Goal: Task Accomplishment & Management: Complete application form

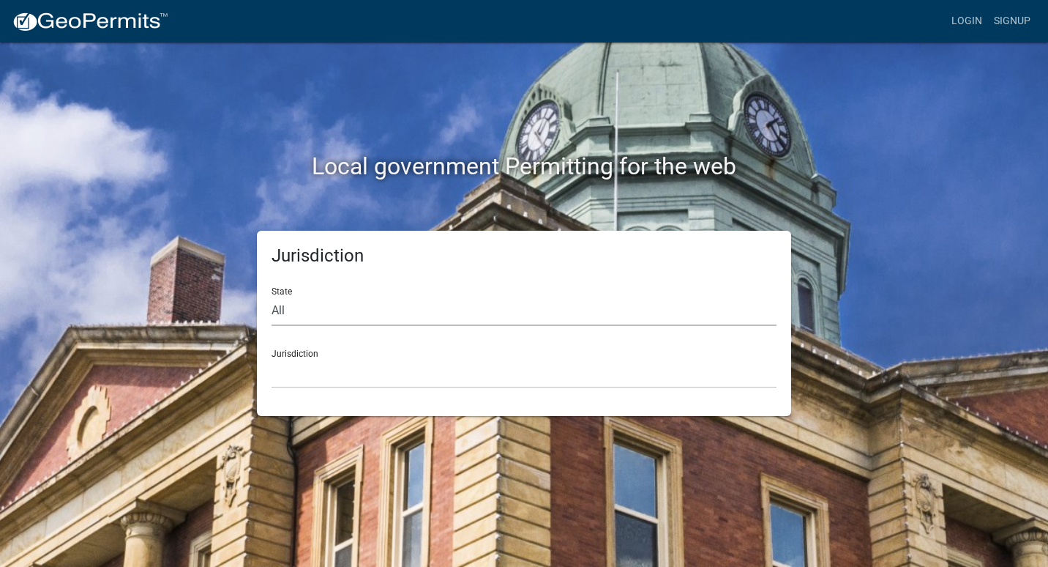
click at [343, 316] on select "All [US_STATE] [US_STATE] [US_STATE] [US_STATE] [US_STATE] [US_STATE] [US_STATE…" at bounding box center [524, 311] width 505 height 30
select select "[US_STATE]"
click at [272, 296] on select "All [US_STATE] [US_STATE] [US_STATE] [US_STATE] [US_STATE] [US_STATE] [US_STATE…" at bounding box center [524, 311] width 505 height 30
click at [399, 379] on select "City of [GEOGRAPHIC_DATA], [US_STATE] City of [GEOGRAPHIC_DATA], [US_STATE] Cit…" at bounding box center [524, 373] width 505 height 30
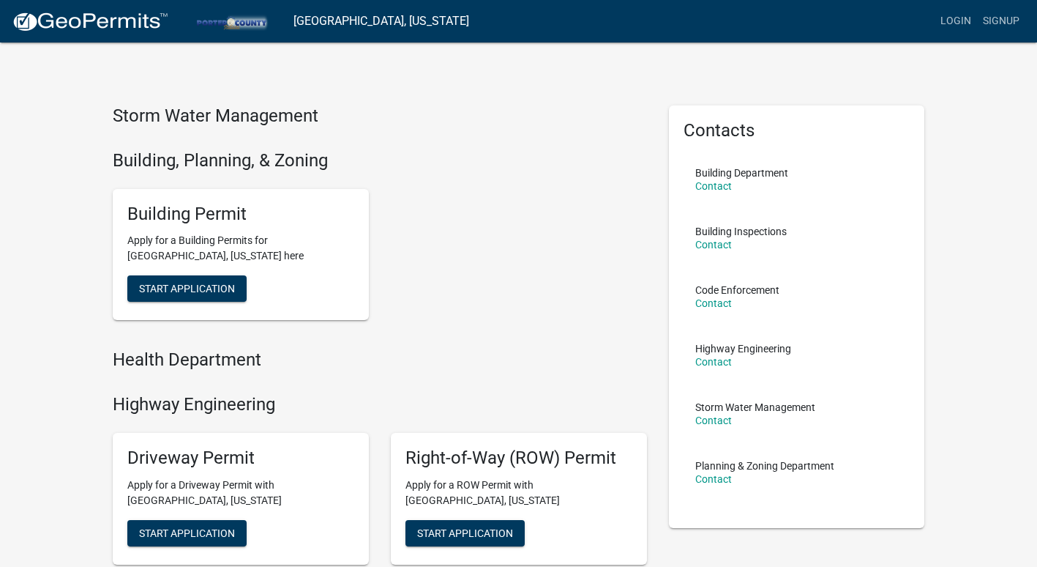
scroll to position [323, 0]
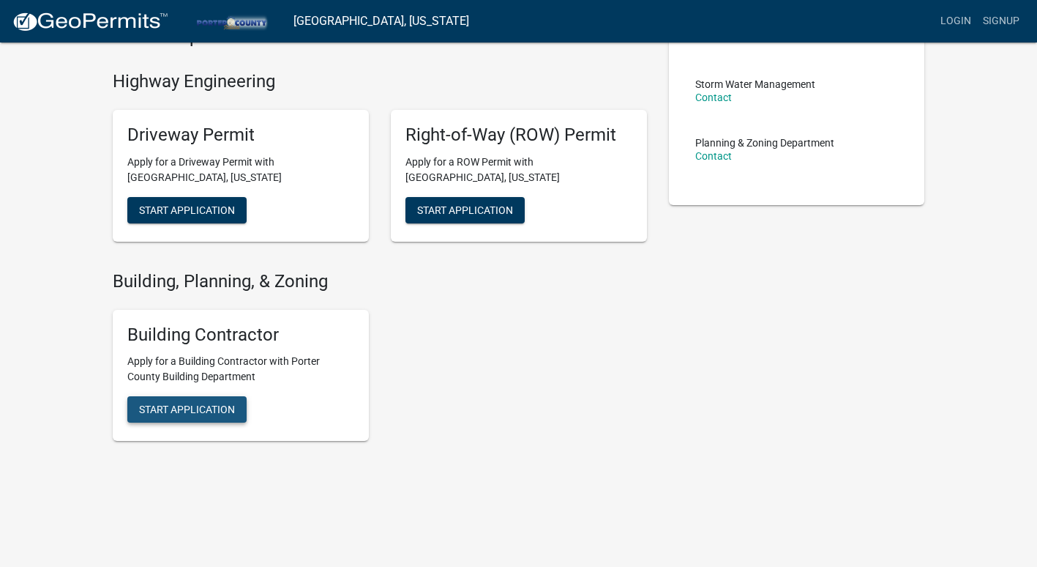
click at [201, 417] on button "Start Application" at bounding box center [186, 409] width 119 height 26
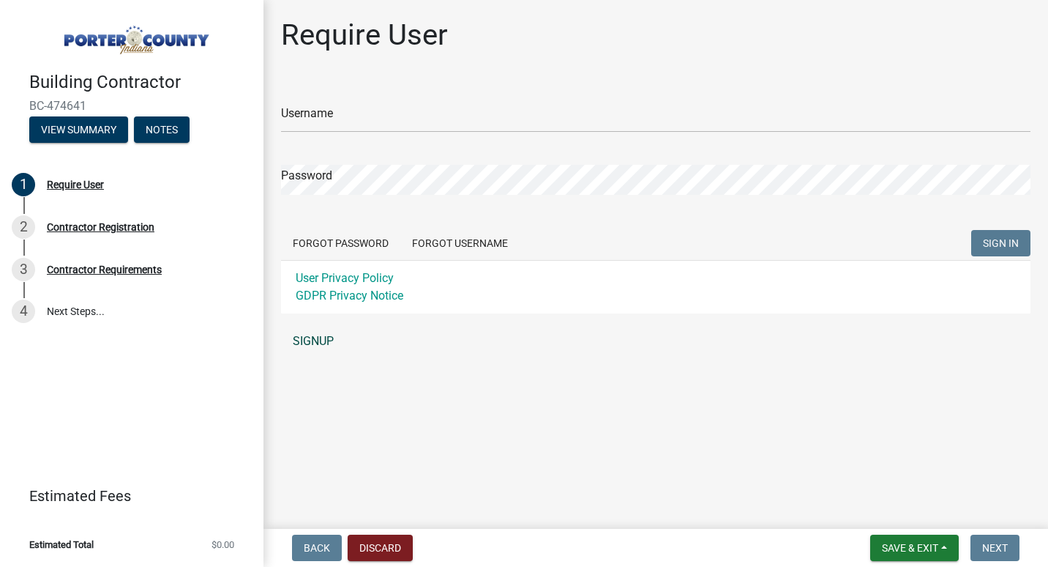
click at [317, 347] on link "SIGNUP" at bounding box center [656, 341] width 750 height 29
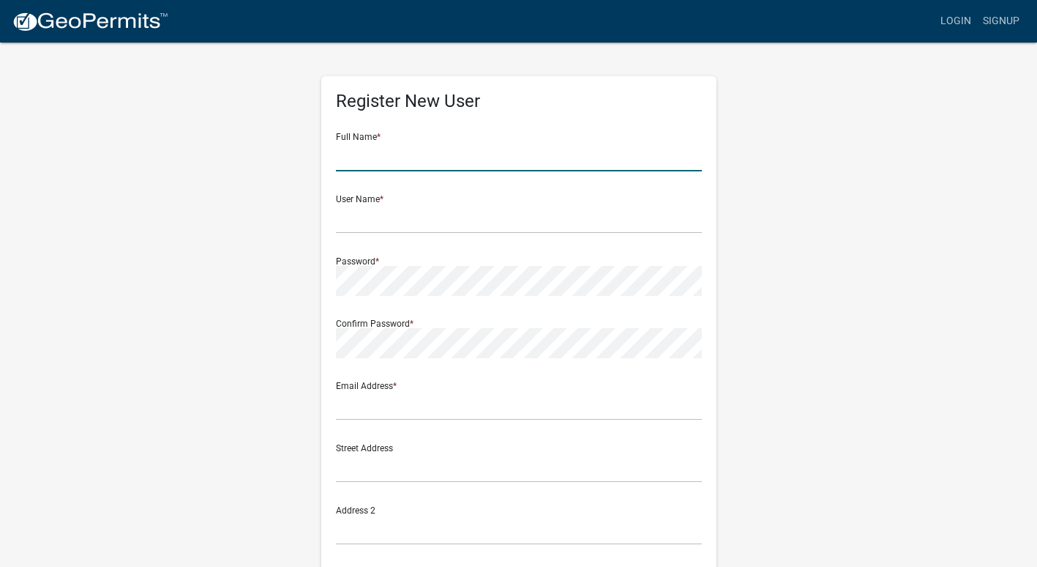
click at [420, 157] on input "text" at bounding box center [519, 156] width 366 height 30
click at [727, 101] on div "Register New User Full Name * User Name * Password * Confirm Password * Email A…" at bounding box center [519, 432] width 835 height 783
click at [402, 150] on input "text" at bounding box center [519, 156] width 366 height 30
click at [664, 100] on h5 "Register New User" at bounding box center [519, 101] width 366 height 21
click at [557, 168] on input "text" at bounding box center [519, 156] width 366 height 30
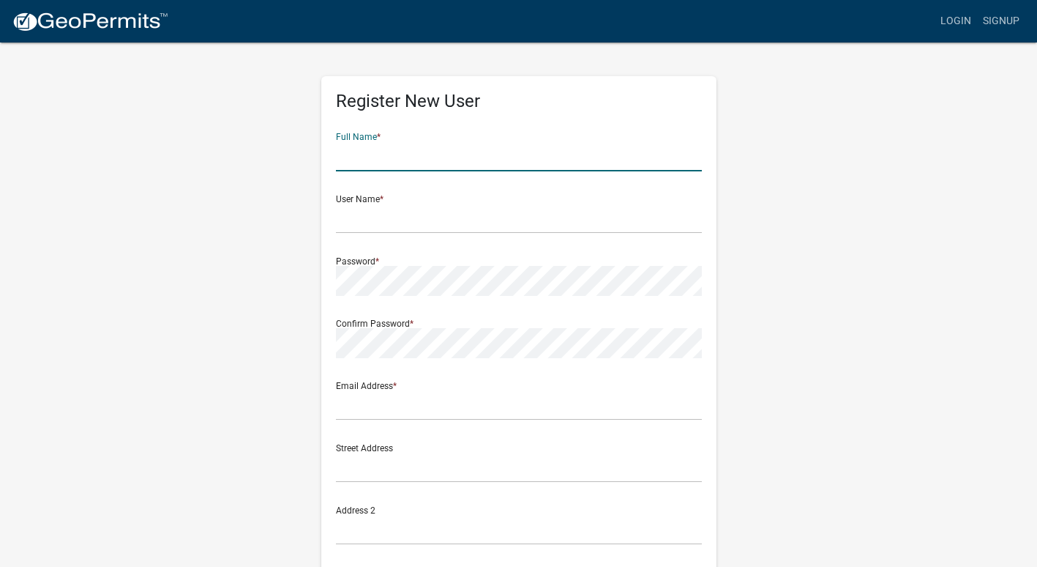
click at [712, 132] on div "Register New User Full Name * User Name * Password * Confirm Password * Email A…" at bounding box center [518, 425] width 395 height 699
click at [660, 162] on input "text" at bounding box center [519, 156] width 366 height 30
type input "[PERSON_NAME]"
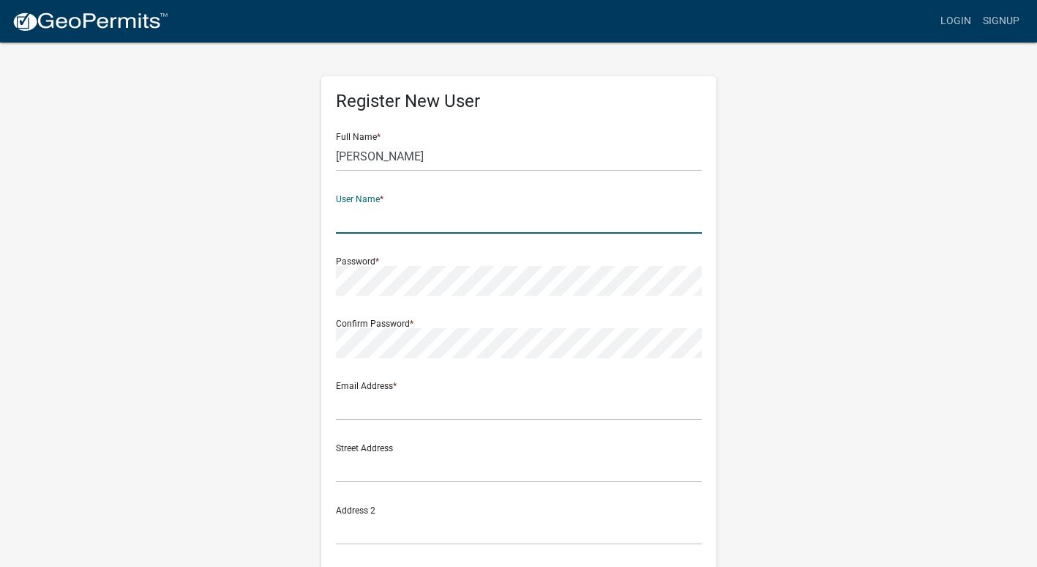
click at [668, 218] on input "text" at bounding box center [519, 219] width 366 height 30
type input "h"
type input "HernandezGC"
click at [536, 300] on form "Full Name * [PERSON_NAME] User Name * HernandezGC Password * Confirm Password *…" at bounding box center [519, 434] width 366 height 627
click at [704, 340] on div "Register New User Full Name * [PERSON_NAME] User Name * HernandezGC Password * …" at bounding box center [518, 425] width 395 height 699
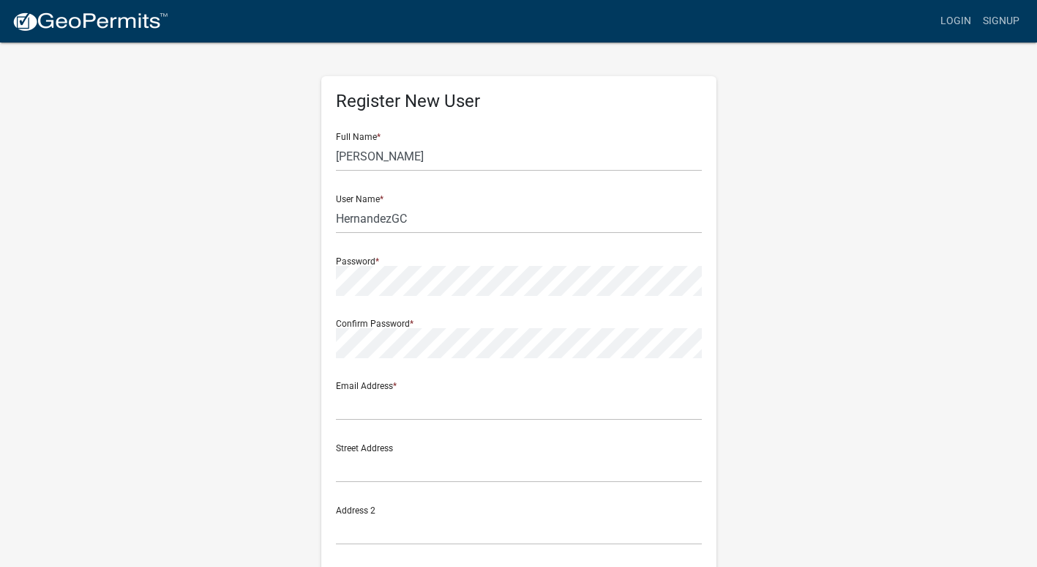
click at [704, 340] on div "Register New User Full Name * [PERSON_NAME] User Name * HernandezGC Password * …" at bounding box center [518, 425] width 395 height 699
click at [649, 298] on form "Full Name * [PERSON_NAME] User Name * HernandezGC Password * Confirm Password *…" at bounding box center [519, 434] width 366 height 627
click at [568, 402] on input "text" at bounding box center [519, 405] width 366 height 30
type input "[EMAIL_ADDRESS][DOMAIN_NAME]"
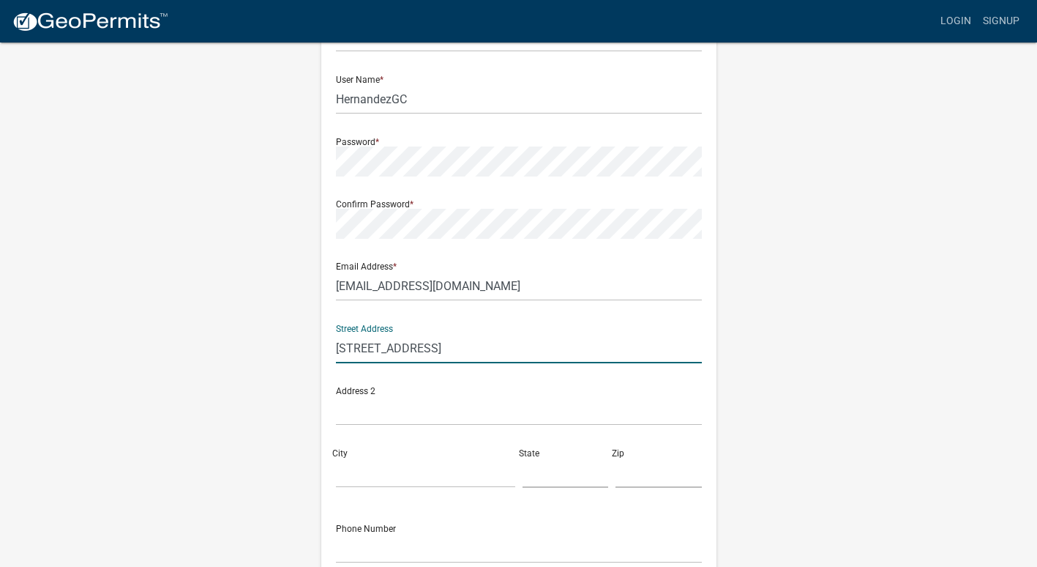
scroll to position [120, 0]
type input "[STREET_ADDRESS]"
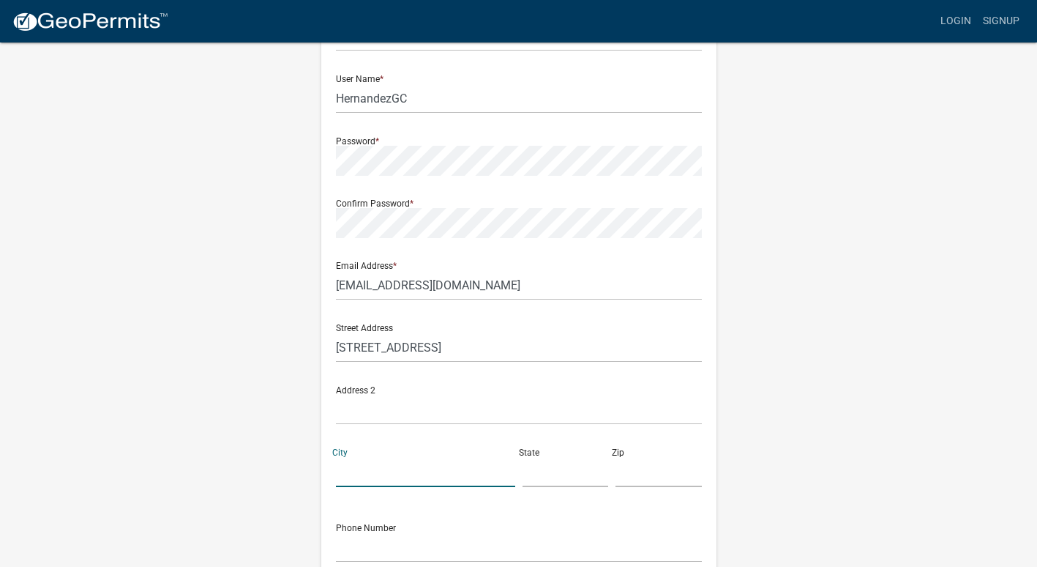
click at [414, 474] on input "City" at bounding box center [425, 472] width 179 height 30
type input "[PERSON_NAME]"
click at [649, 465] on input "text" at bounding box center [659, 472] width 86 height 30
click at [557, 480] on input "text" at bounding box center [566, 472] width 86 height 30
type input "IN"
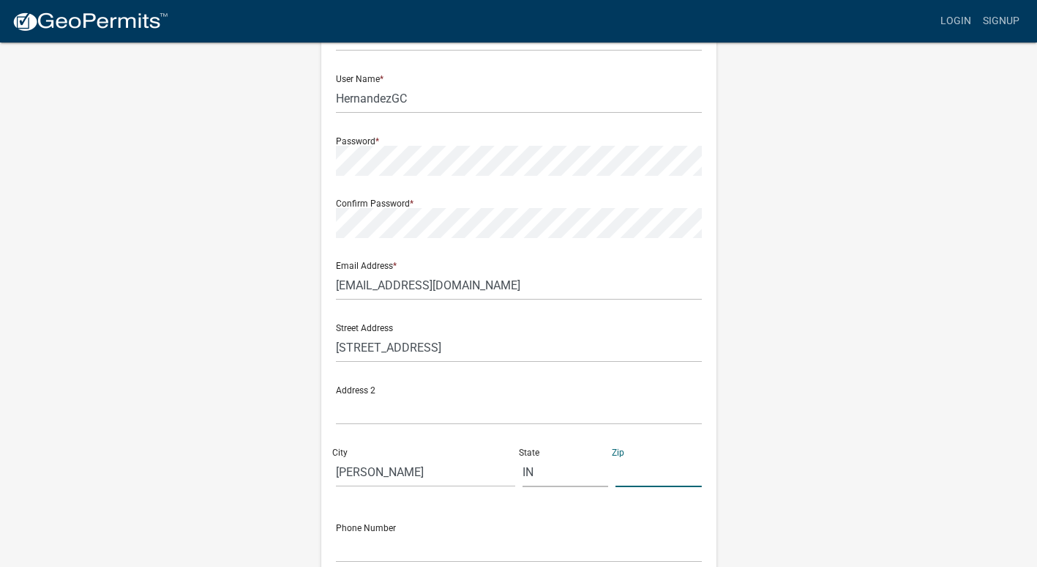
click at [649, 484] on input "text" at bounding box center [659, 472] width 86 height 30
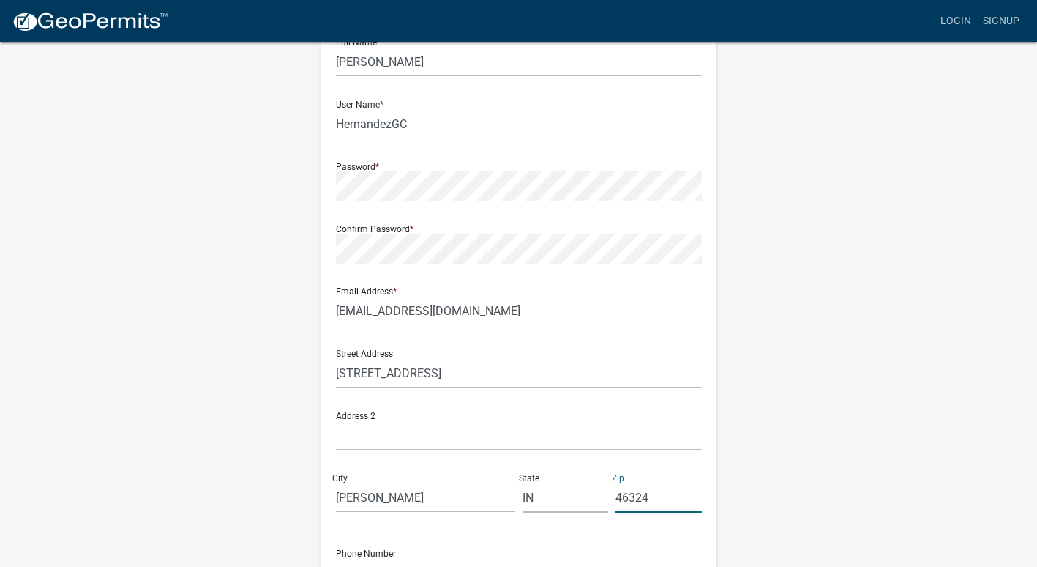
scroll to position [45, 0]
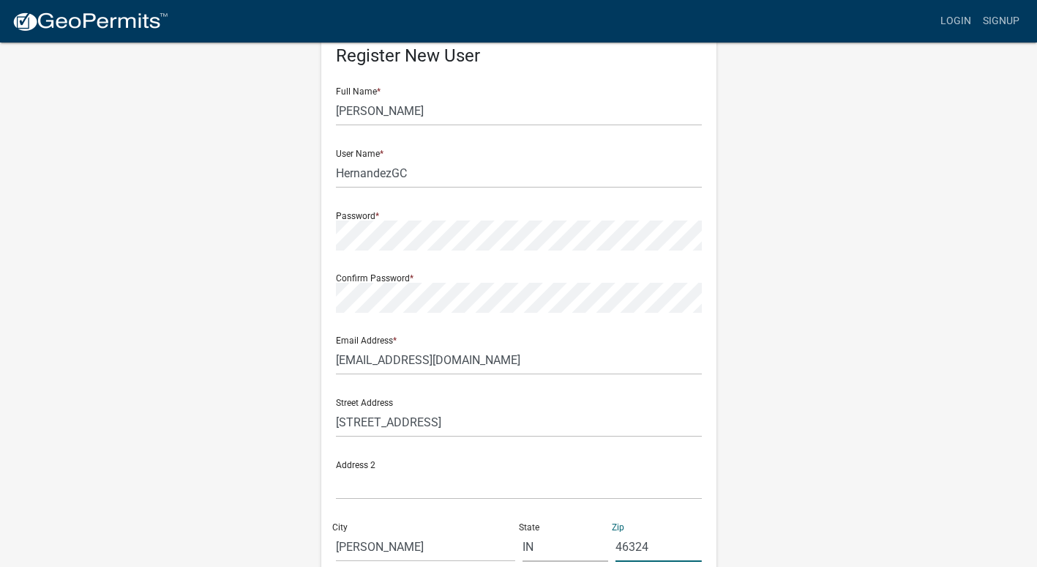
type input "46324"
click at [429, 107] on input "[PERSON_NAME]" at bounding box center [519, 111] width 366 height 30
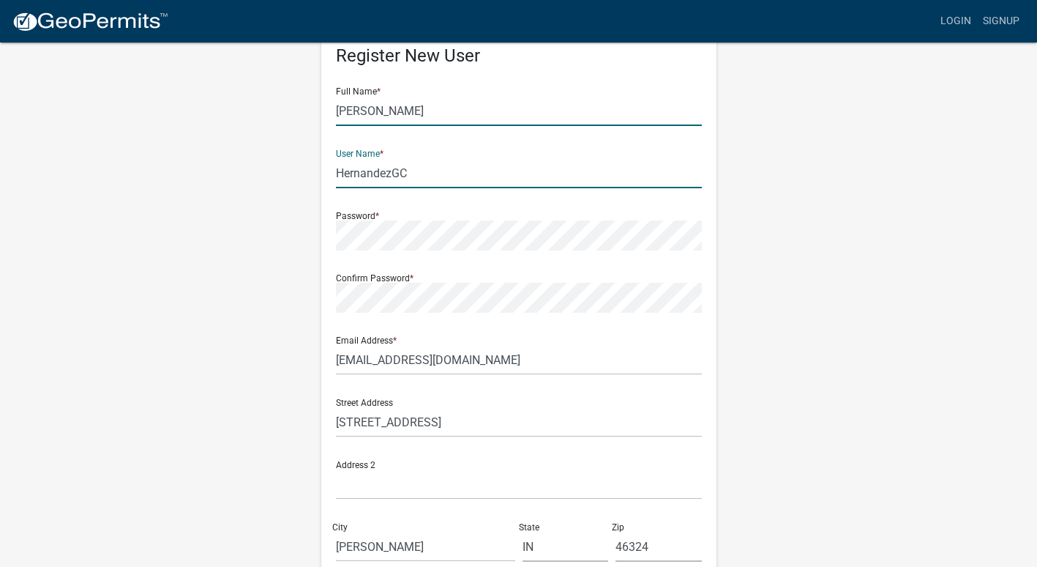
click at [429, 107] on input "[PERSON_NAME]" at bounding box center [519, 111] width 366 height 30
type input "[PERSON_NAME]"
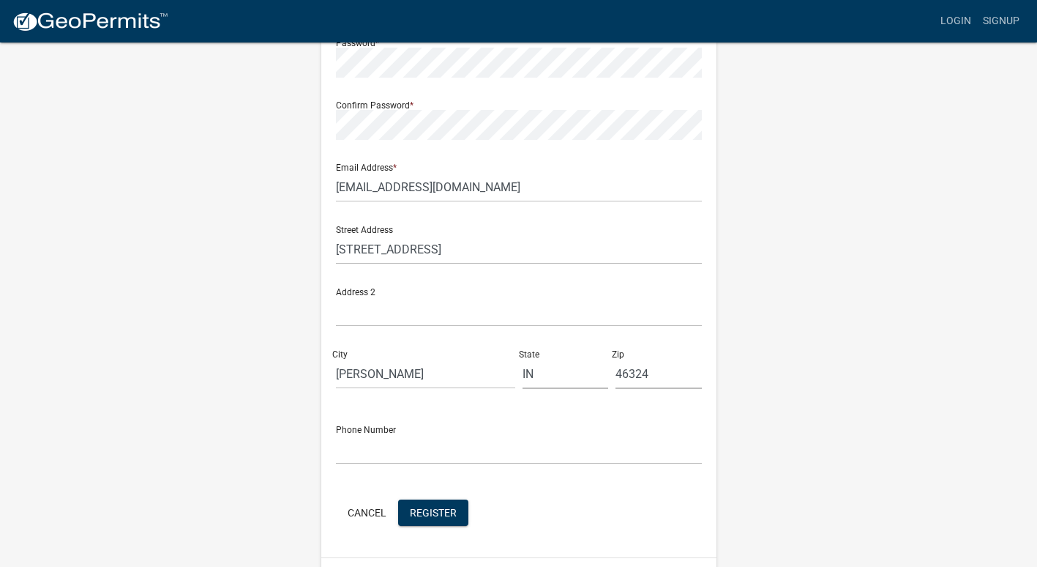
scroll to position [249, 0]
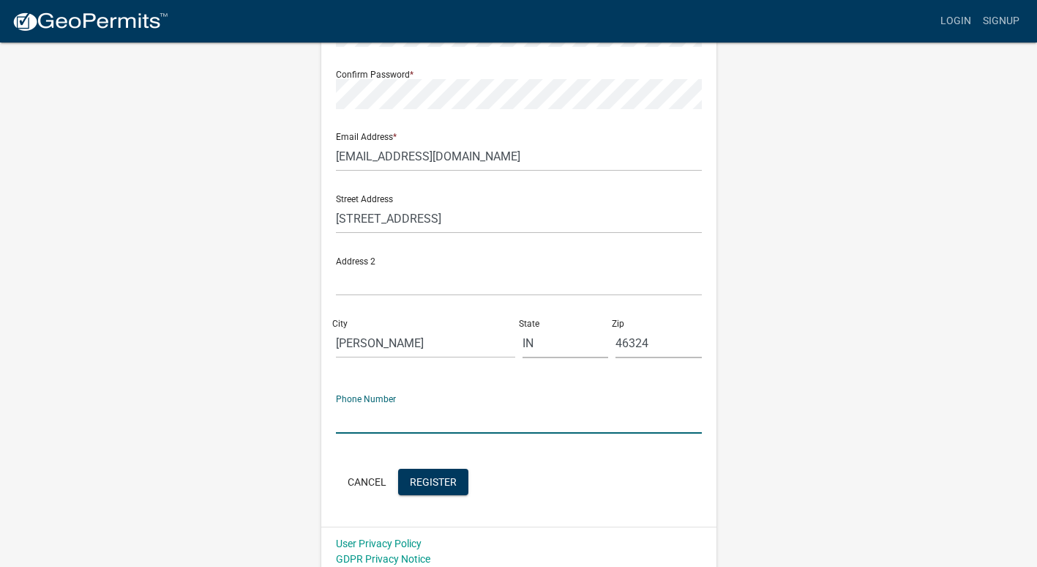
click at [440, 420] on input "text" at bounding box center [519, 418] width 366 height 30
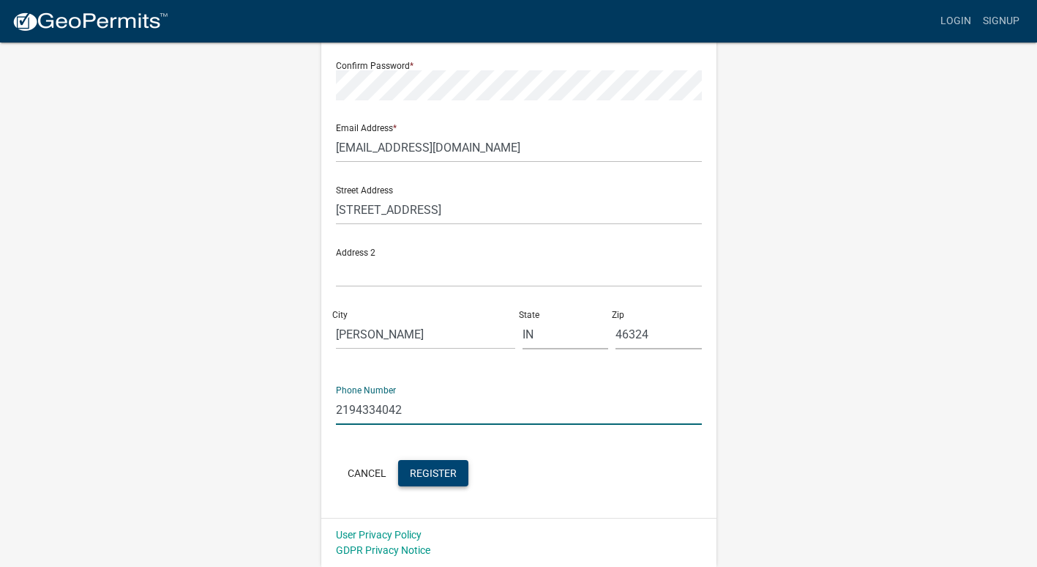
type input "2194334042"
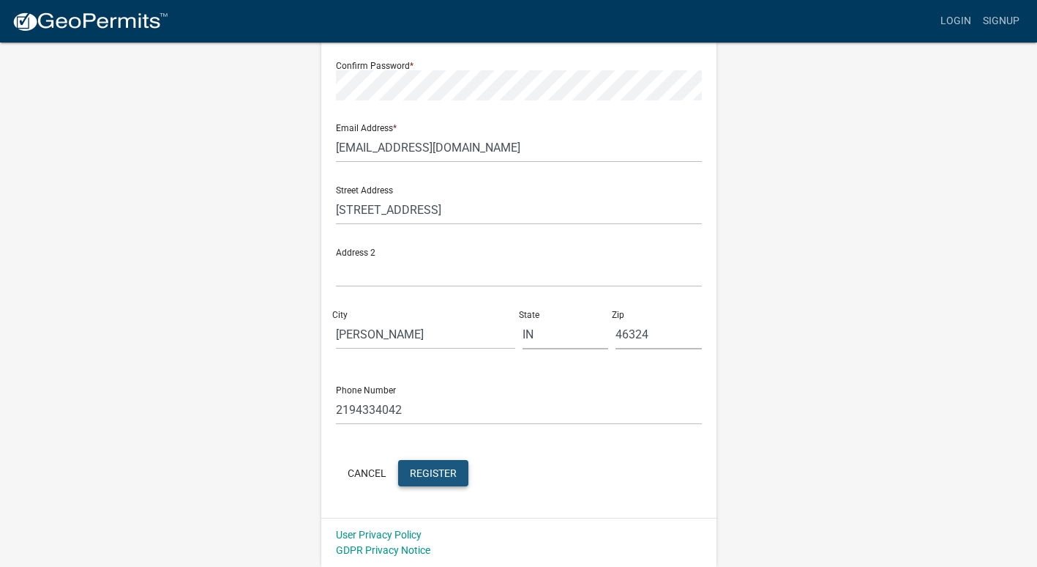
click at [452, 468] on span "Register" at bounding box center [433, 472] width 47 height 12
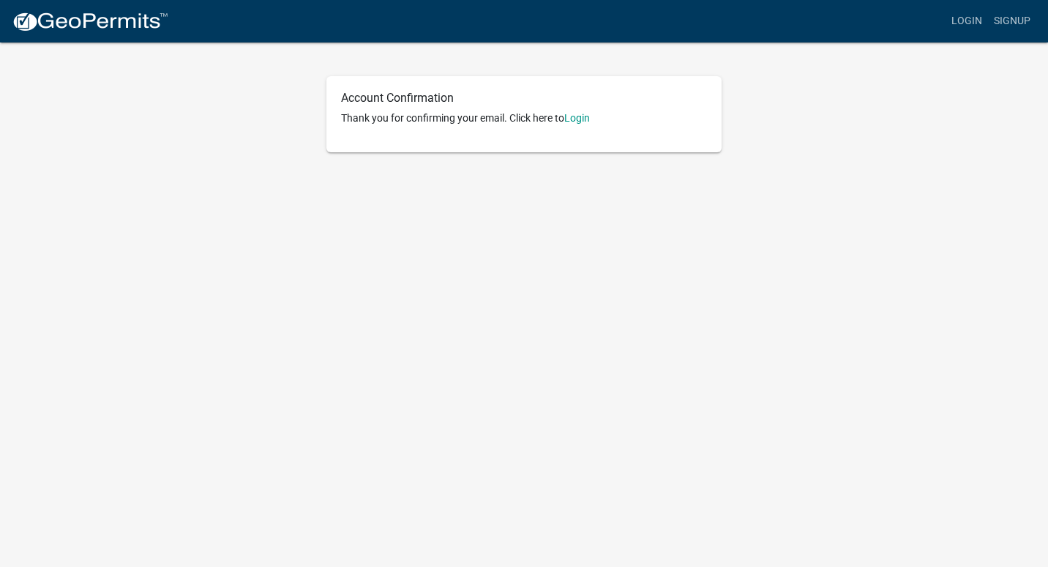
click at [585, 126] on div "Account Confirmation Thank you for confirming your email. Click here to Login" at bounding box center [524, 114] width 395 height 76
click at [584, 123] on link "Login" at bounding box center [577, 118] width 26 height 12
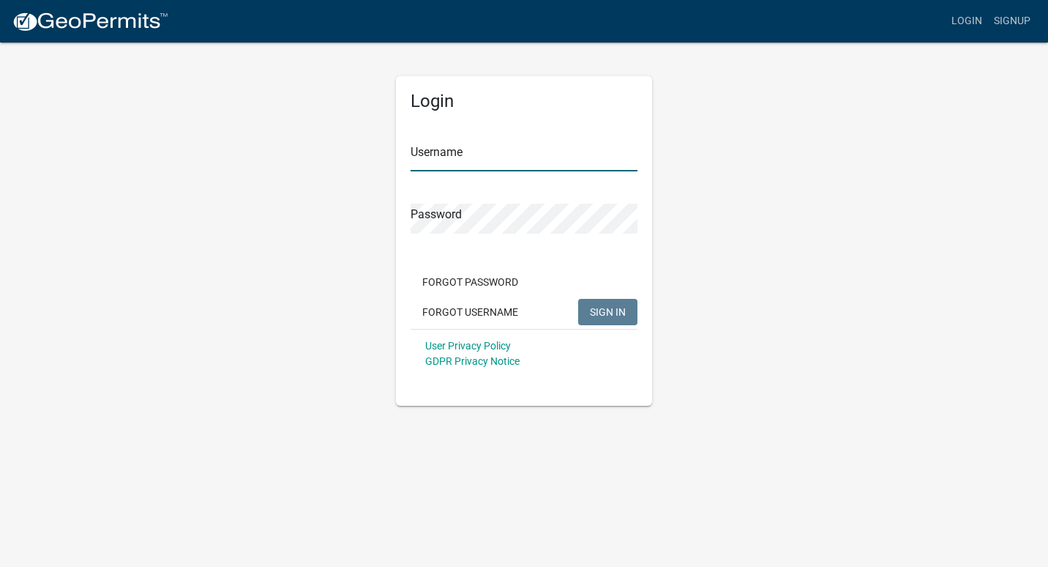
type input "HernandezGC"
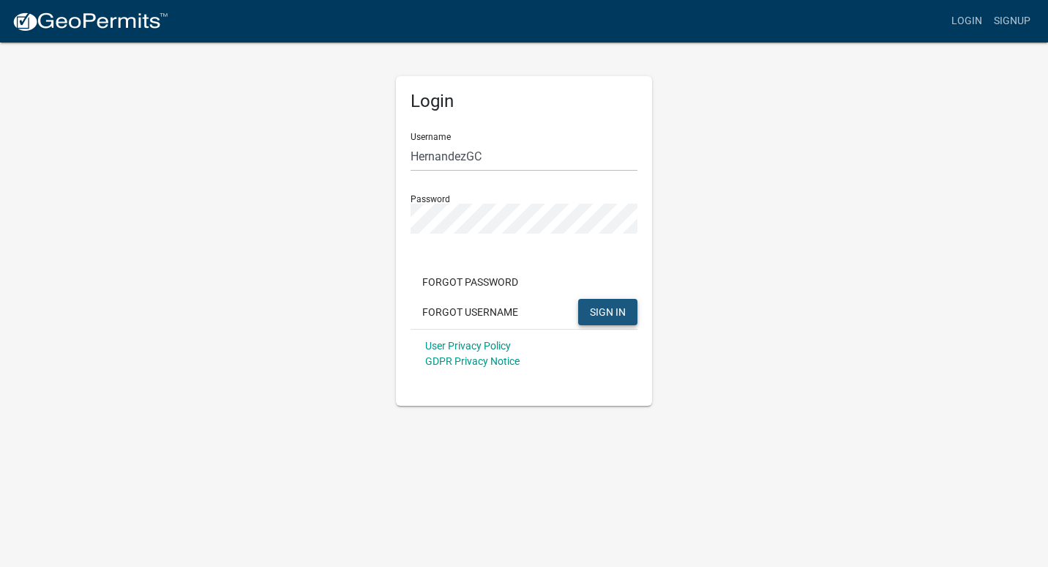
drag, startPoint x: 608, startPoint y: 311, endPoint x: 594, endPoint y: 321, distance: 17.3
click at [594, 321] on button "SIGN IN" at bounding box center [607, 312] width 59 height 26
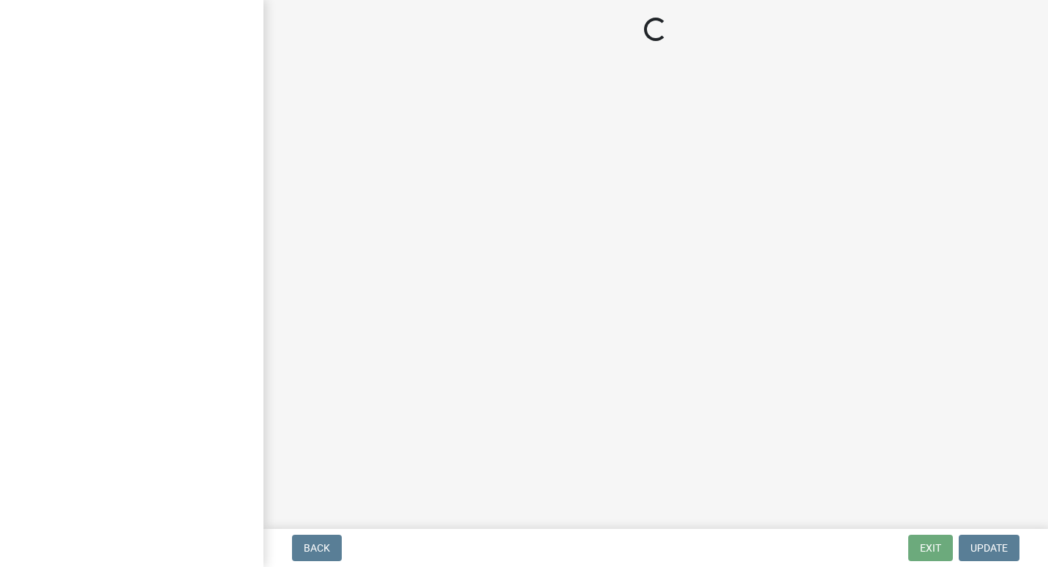
select select "IN"
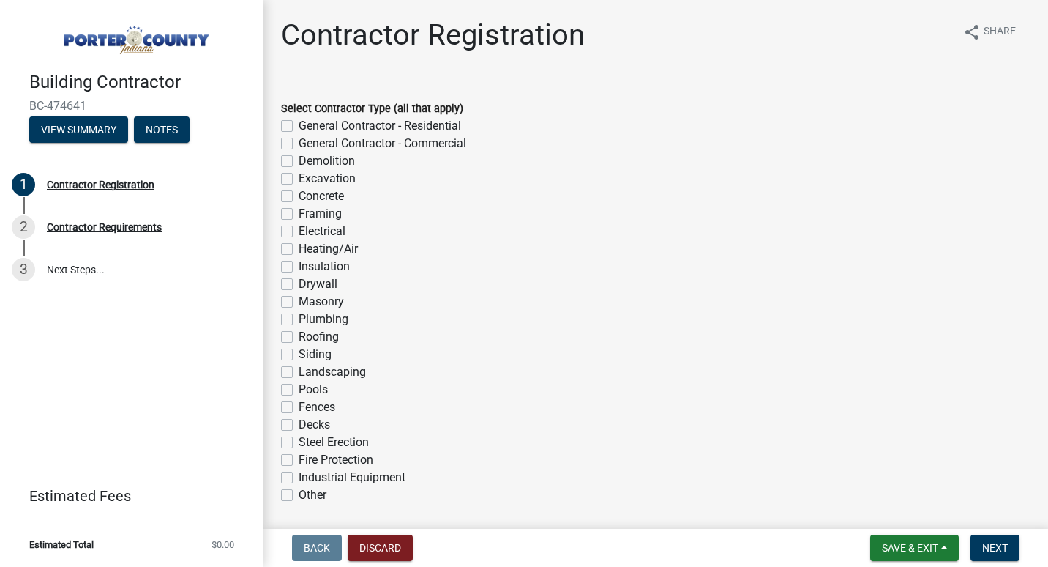
click at [299, 129] on label "General Contractor - Residential" at bounding box center [380, 126] width 163 height 18
click at [299, 127] on input "General Contractor - Residential" at bounding box center [304, 122] width 10 height 10
checkbox input "true"
checkbox input "false"
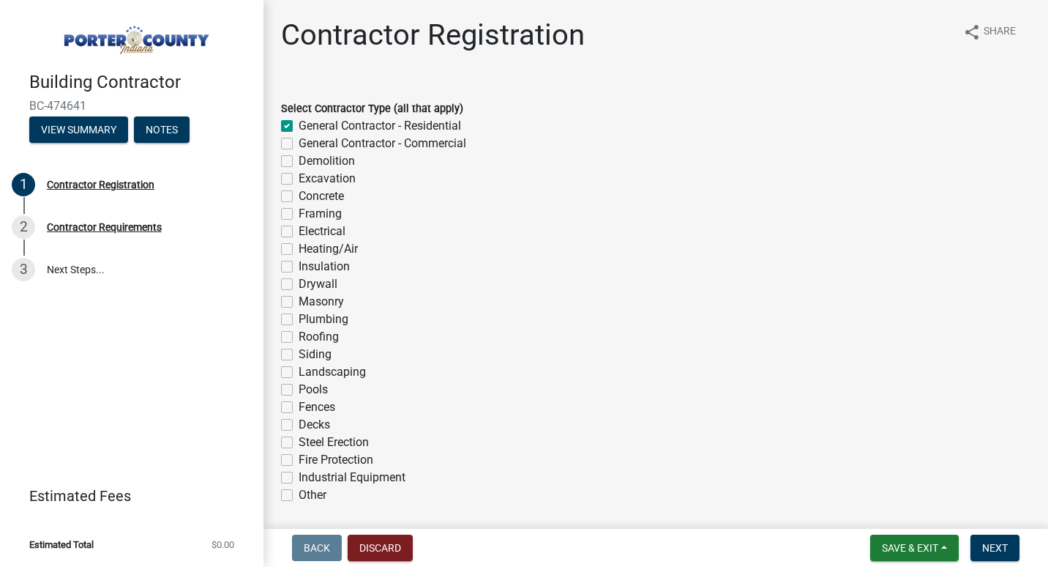
checkbox input "false"
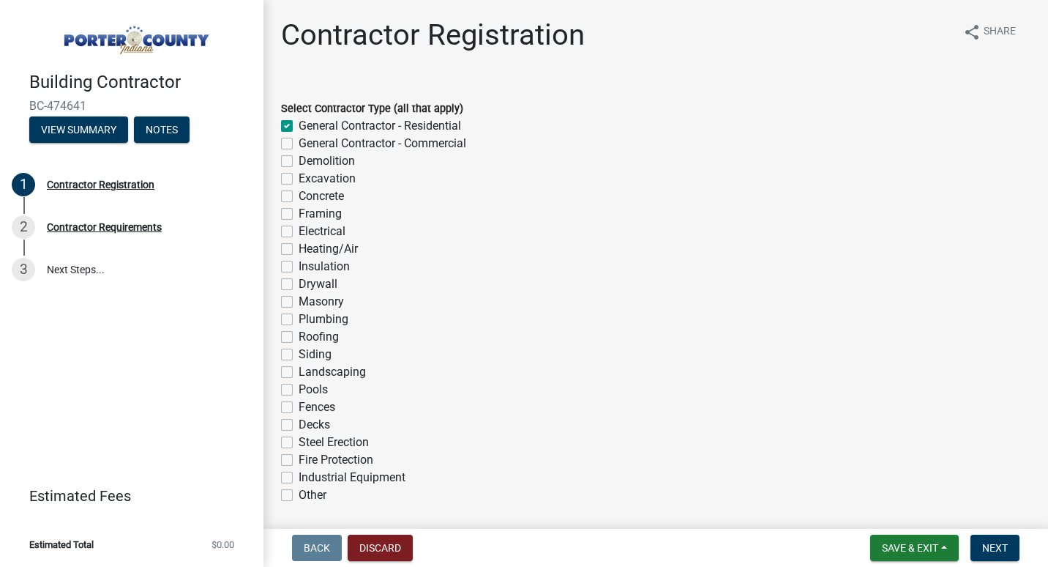
checkbox input "false"
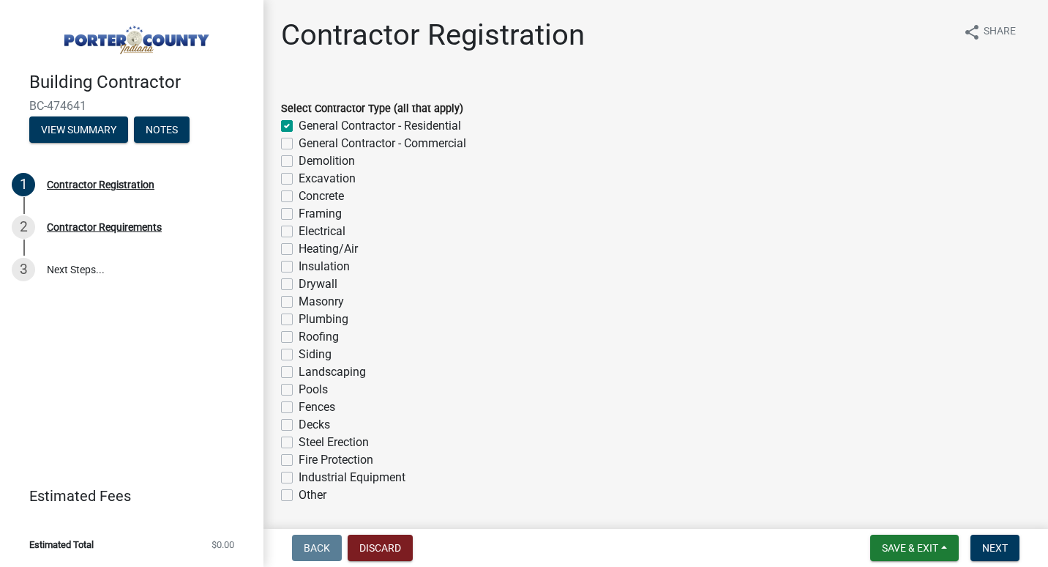
checkbox input "false"
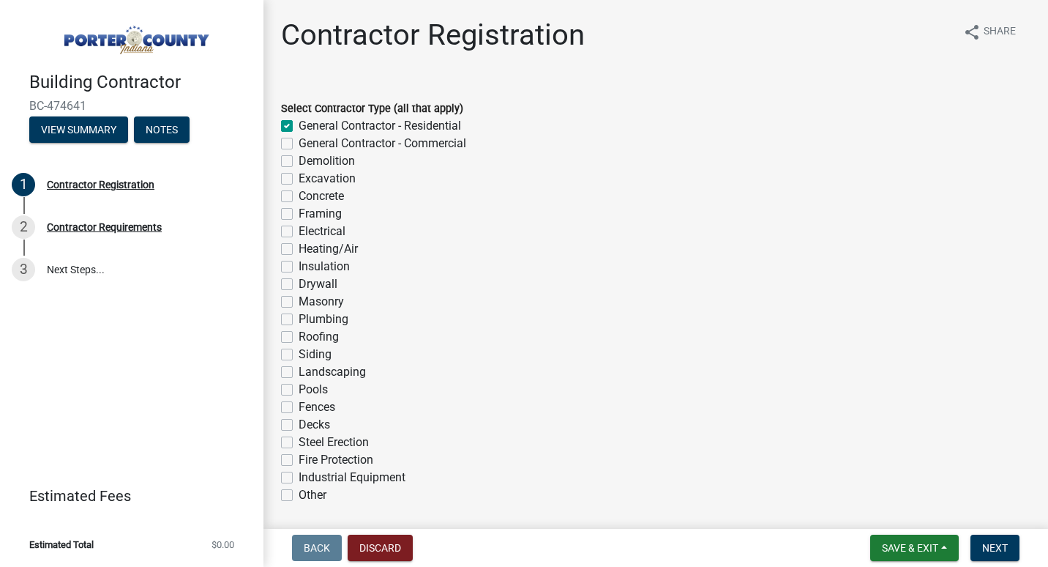
checkbox input "false"
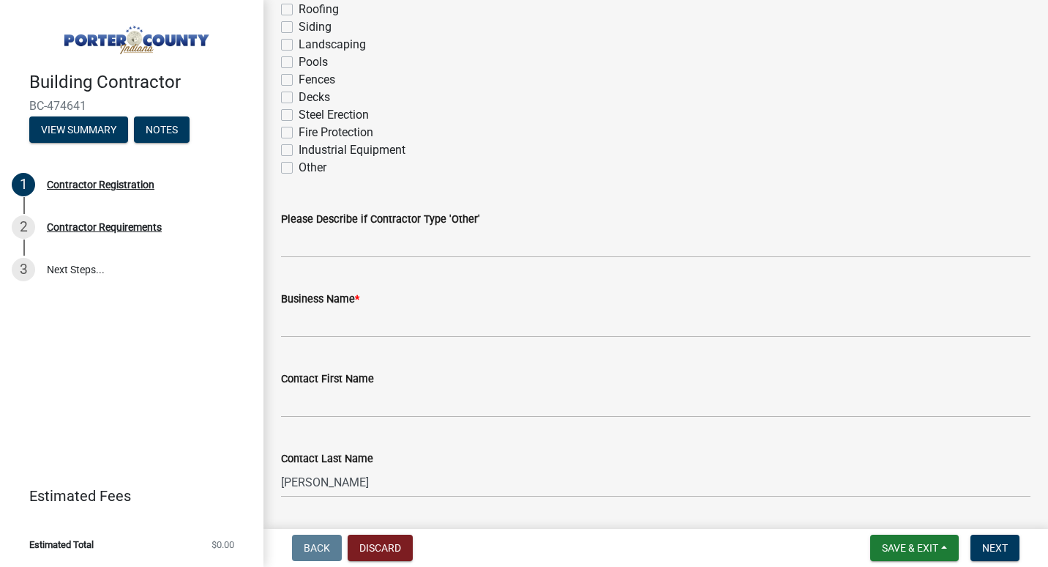
scroll to position [340, 0]
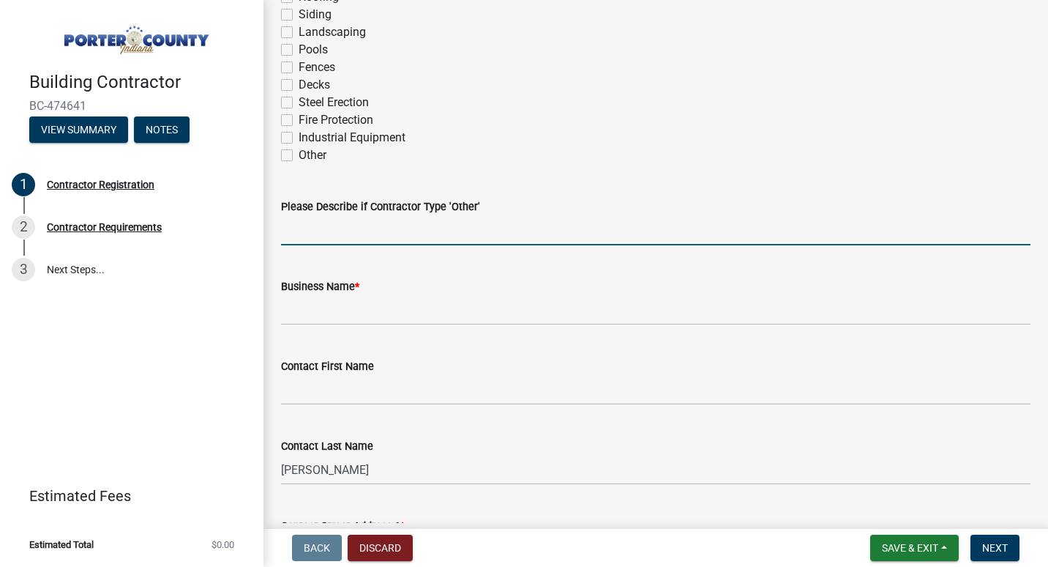
click at [442, 228] on input "Please Describe if Contractor Type 'Other'" at bounding box center [656, 230] width 750 height 30
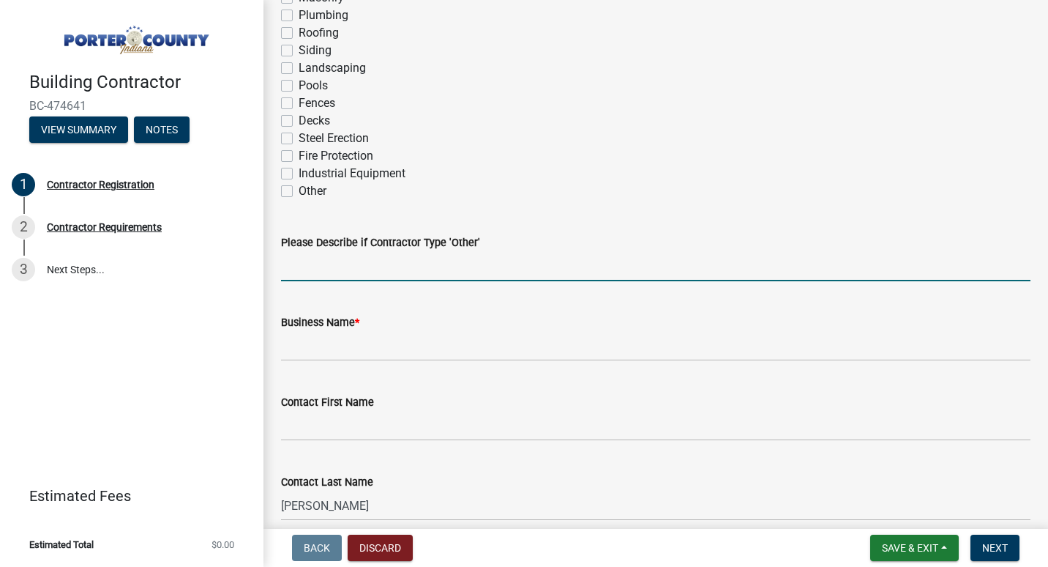
scroll to position [305, 0]
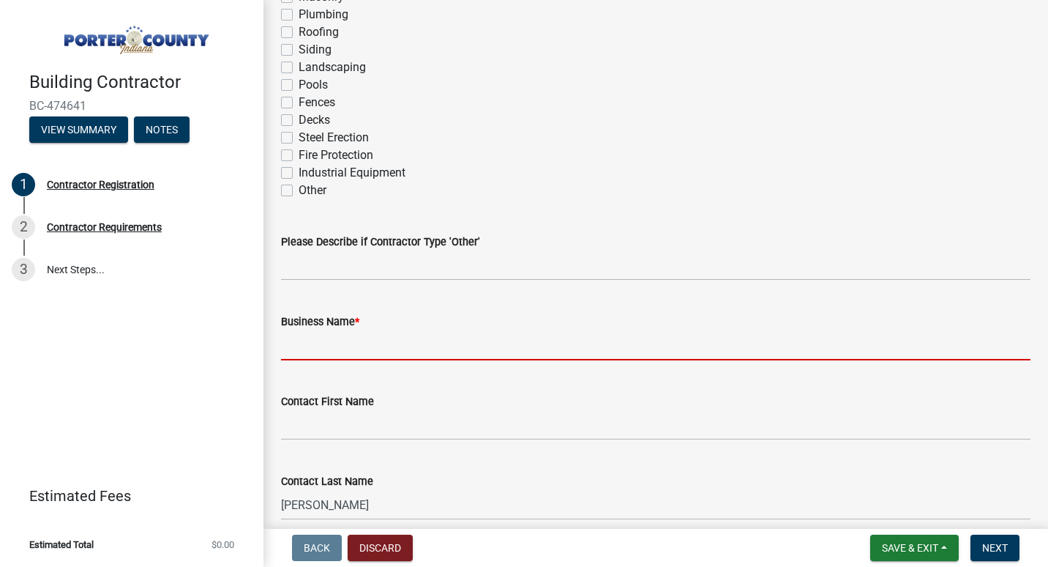
click at [398, 330] on input "Business Name *" at bounding box center [656, 345] width 750 height 30
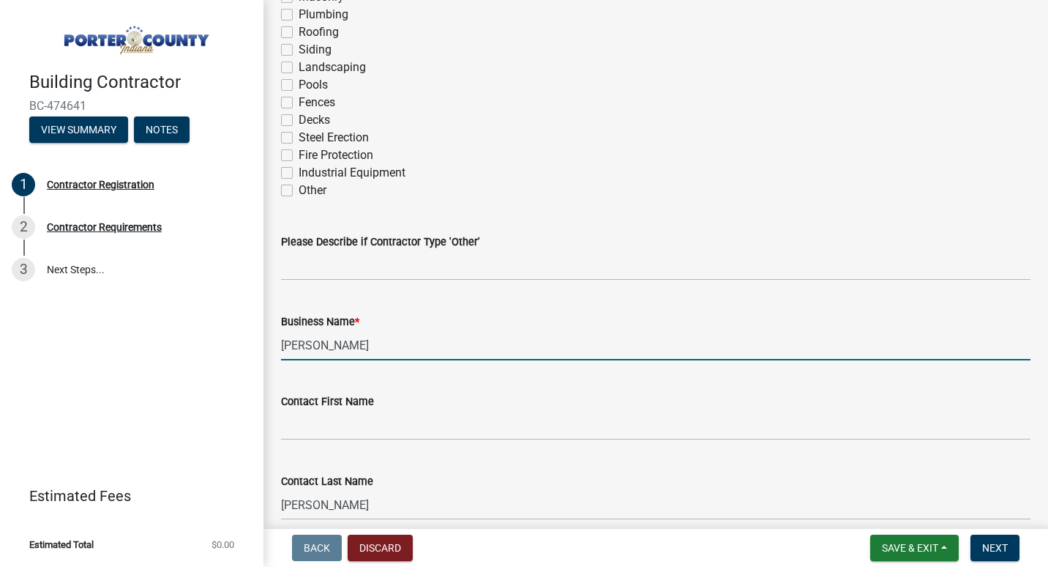
type input "[PERSON_NAME] General Contractor"
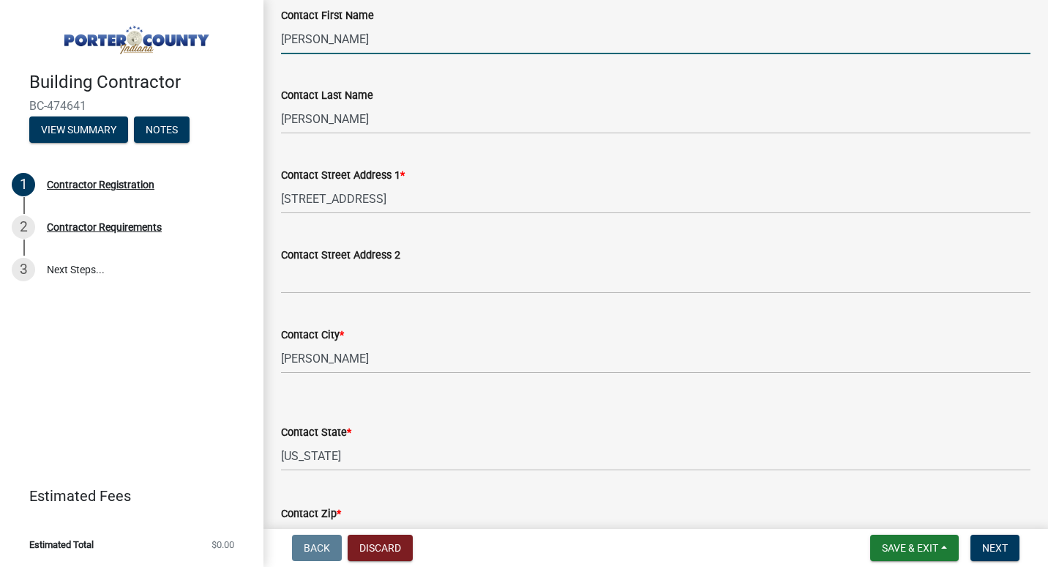
scroll to position [693, 0]
type input "[PERSON_NAME]"
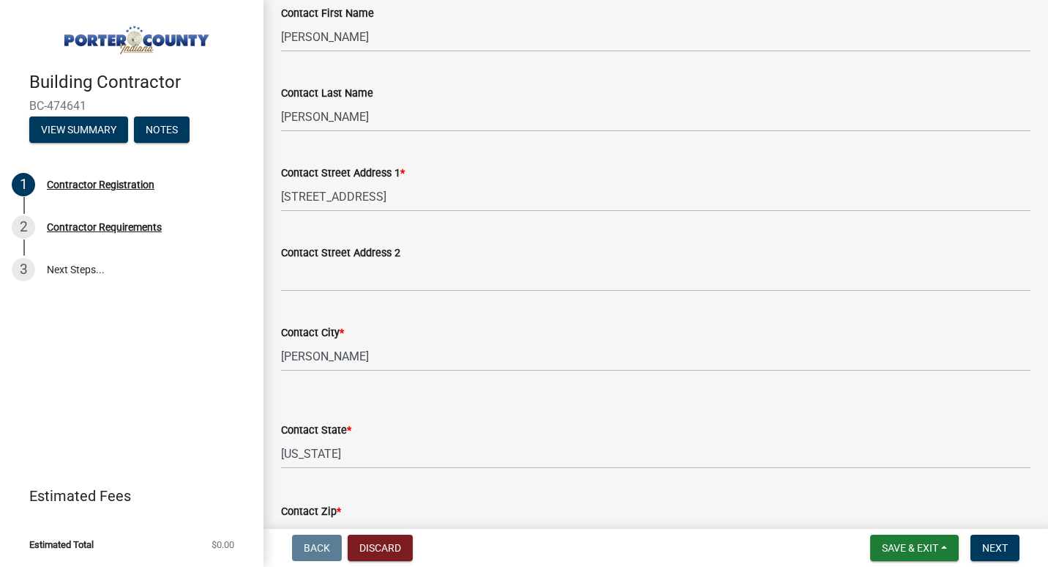
click at [622, 403] on form "Contact State * Select Item... [US_STATE] [US_STATE] [US_STATE] [US_STATE] [US_…" at bounding box center [656, 435] width 750 height 65
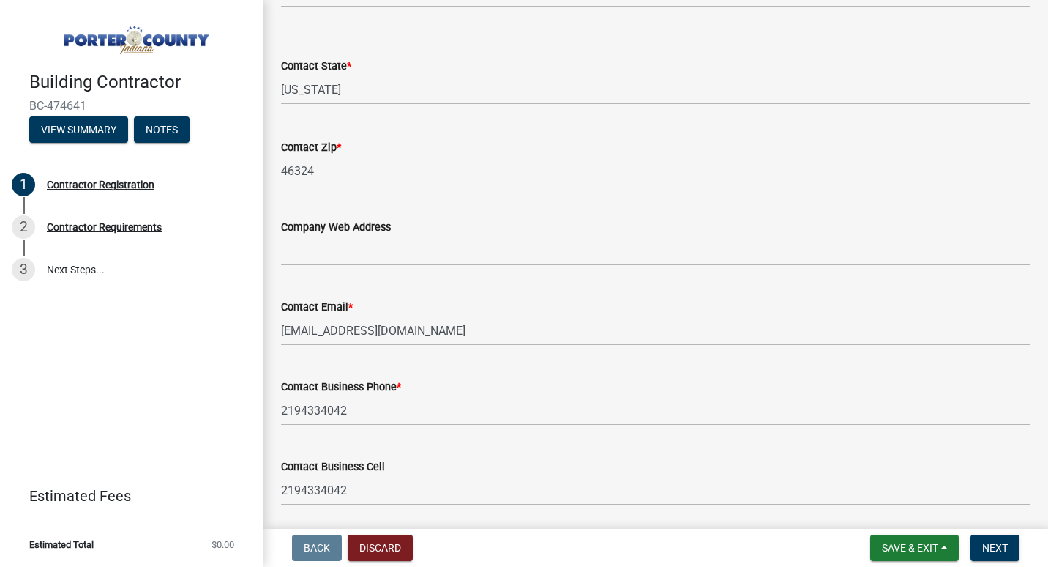
scroll to position [1188, 0]
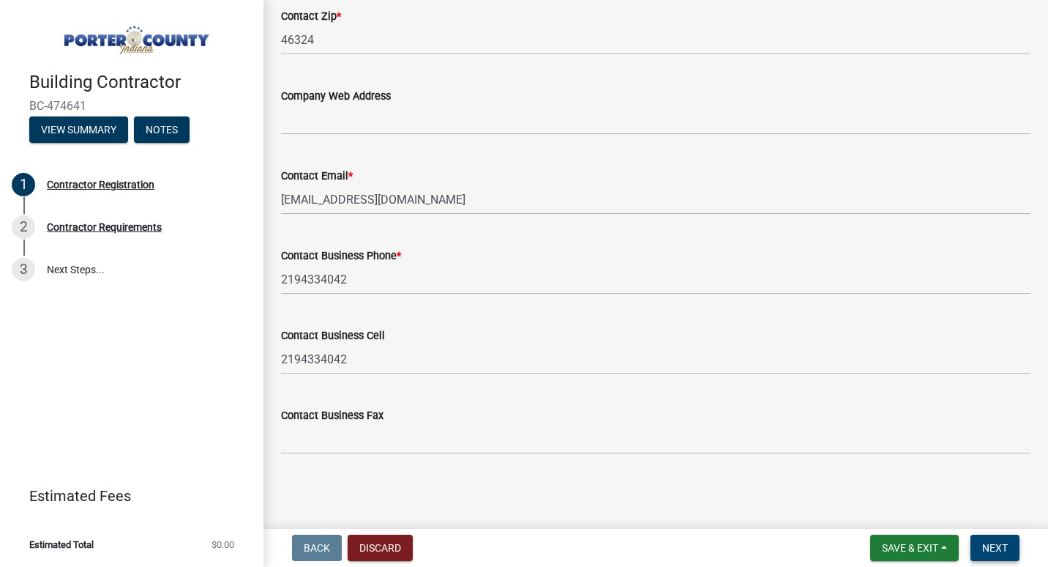
click at [988, 552] on span "Next" at bounding box center [996, 548] width 26 height 12
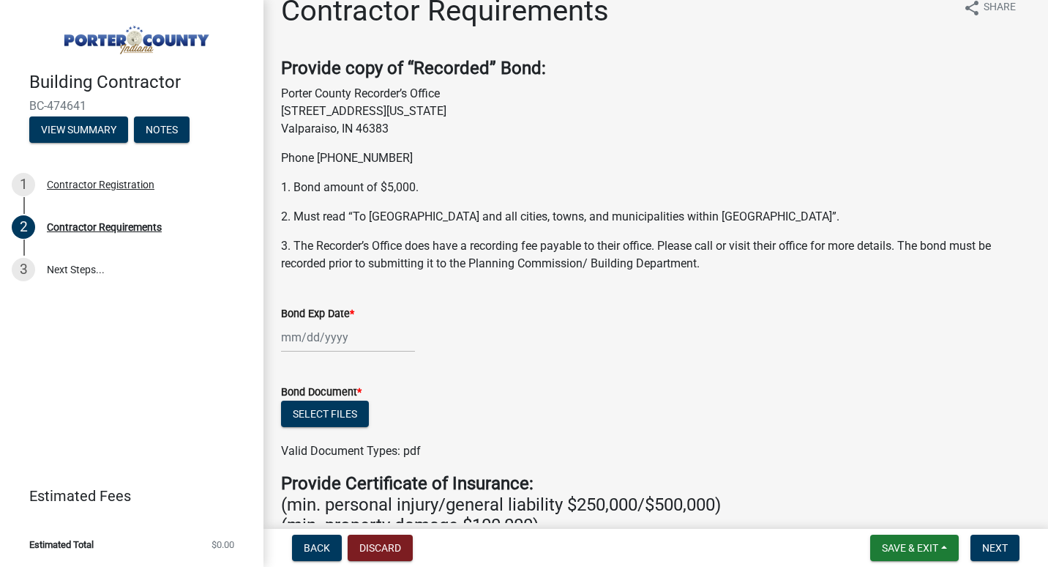
scroll to position [0, 0]
